Goal: Find specific page/section: Find specific page/section

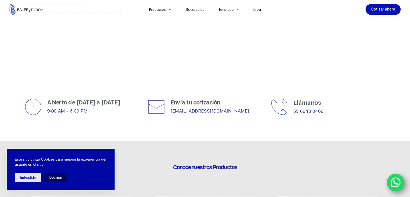
scroll to position [189, 0]
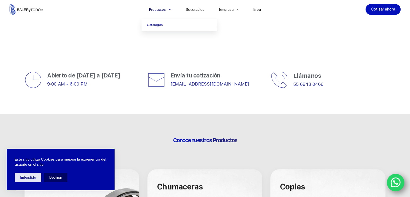
click at [169, 8] on li "Productos [GEOGRAPHIC_DATA]" at bounding box center [160, 9] width 37 height 19
click at [164, 25] on link "Catalogos" at bounding box center [180, 25] width 76 height 12
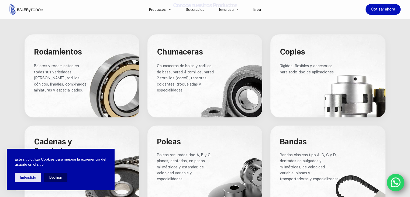
scroll to position [135, 0]
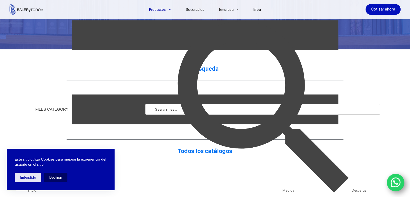
scroll to position [135, 0]
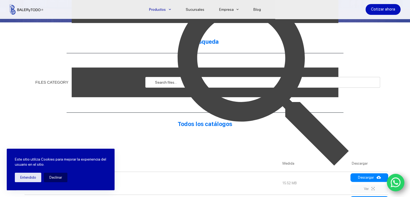
click at [393, 185] on icon "WhatsApp" at bounding box center [396, 182] width 10 height 11
